Goal: Find specific page/section: Find specific page/section

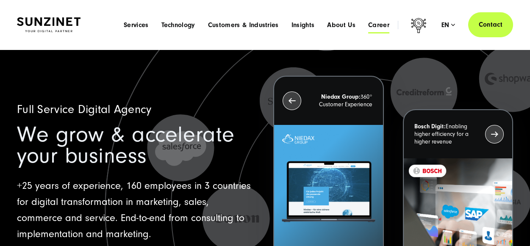
click at [381, 25] on span "Career" at bounding box center [378, 25] width 21 height 8
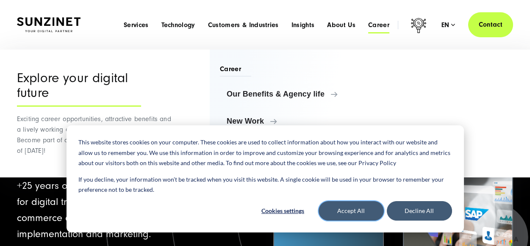
click at [375, 209] on button "Accept All" at bounding box center [351, 211] width 65 height 20
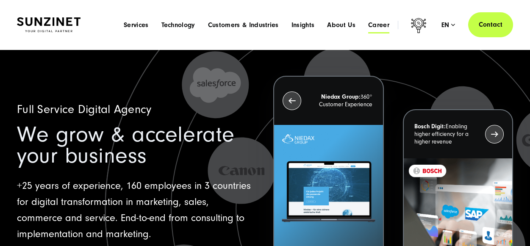
click at [372, 26] on span "Career" at bounding box center [378, 25] width 21 height 8
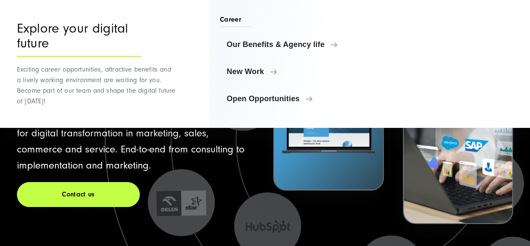
scroll to position [127, 0]
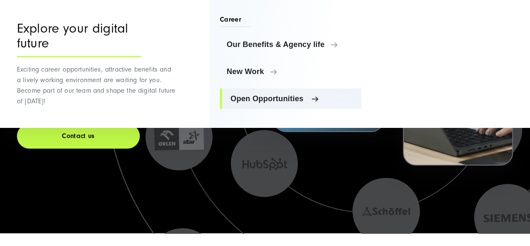
click at [281, 99] on span "Open Opportunities" at bounding box center [293, 99] width 124 height 8
